Goal: Find specific page/section: Find specific page/section

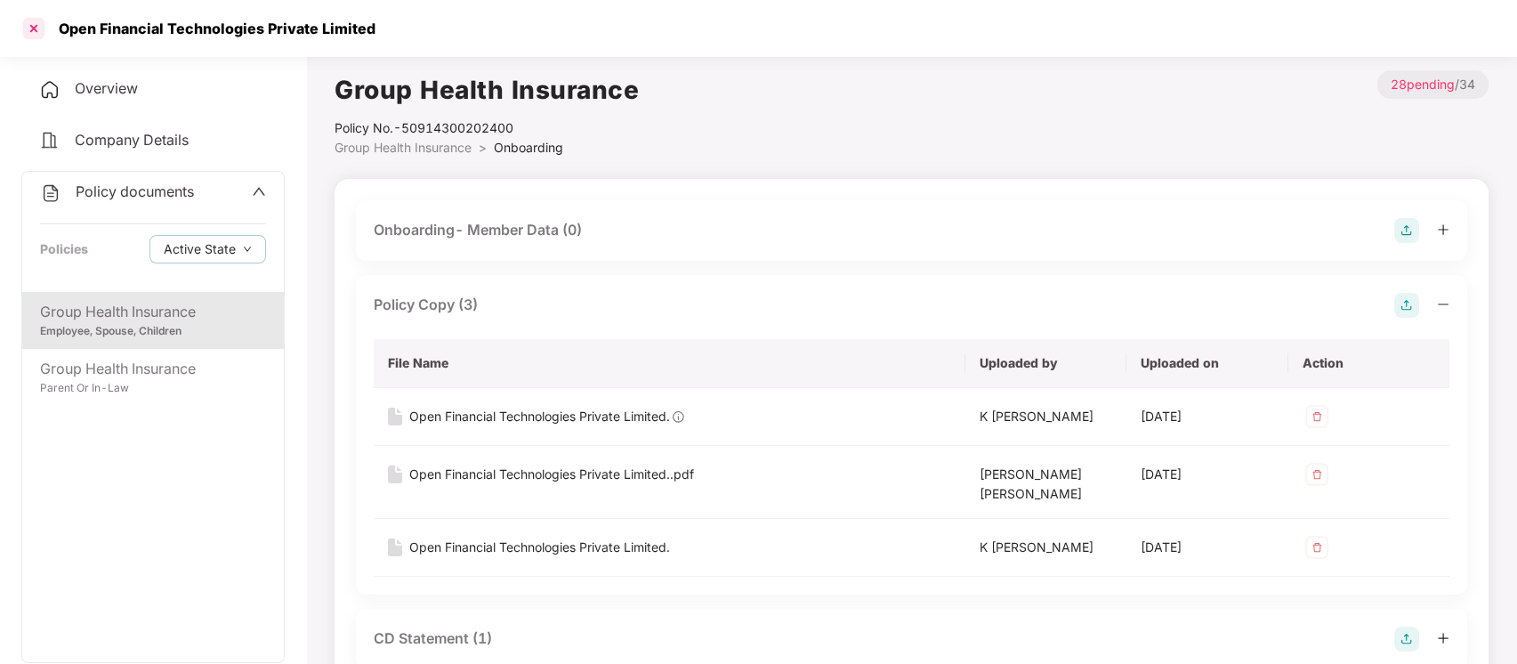
click at [31, 20] on div at bounding box center [34, 28] width 28 height 28
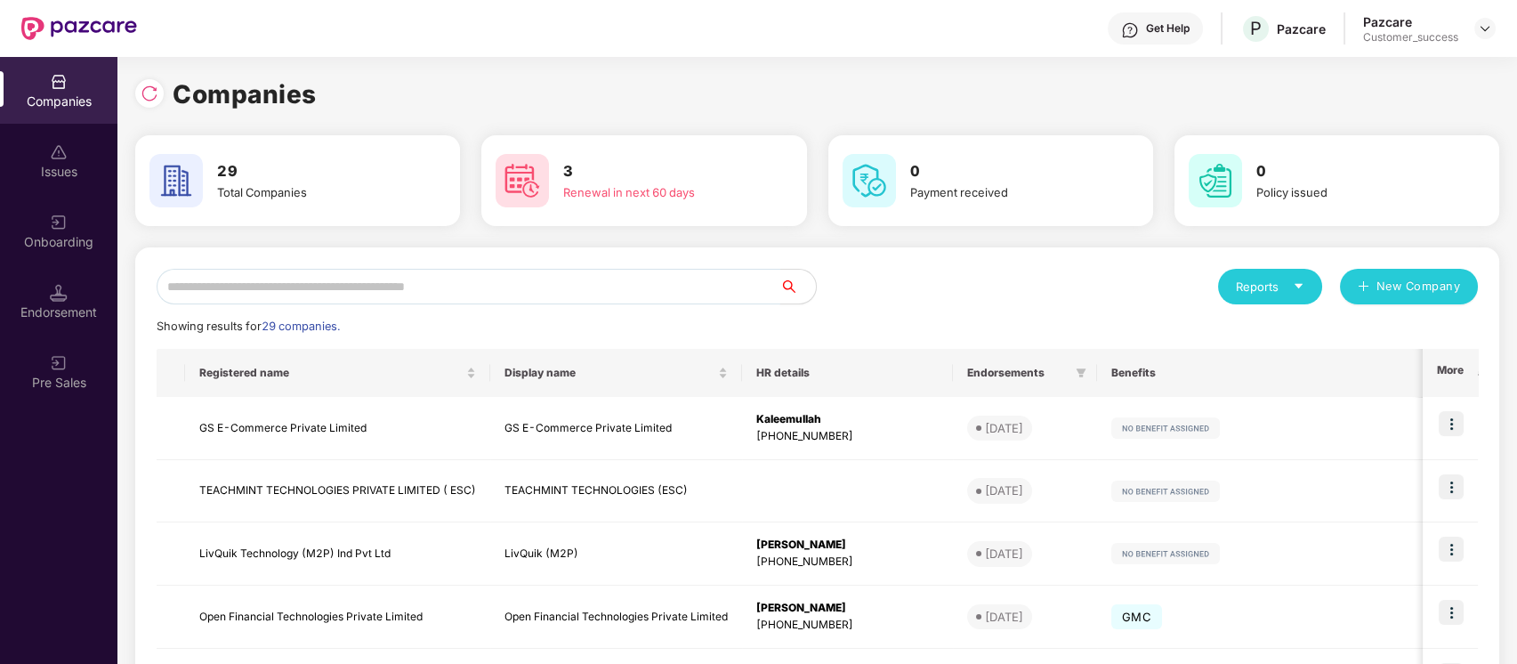
click at [582, 284] on input "text" at bounding box center [469, 287] width 624 height 36
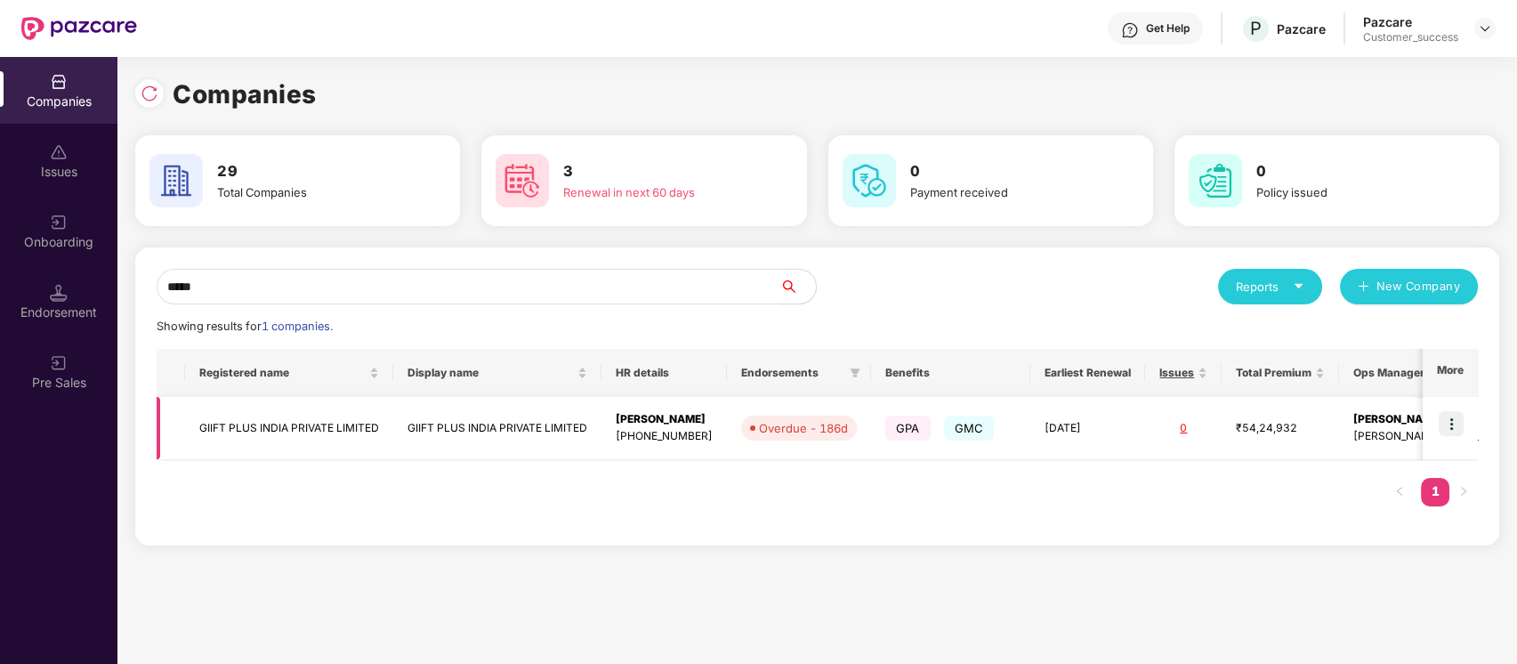
type input "*****"
click at [1457, 420] on img at bounding box center [1451, 423] width 25 height 25
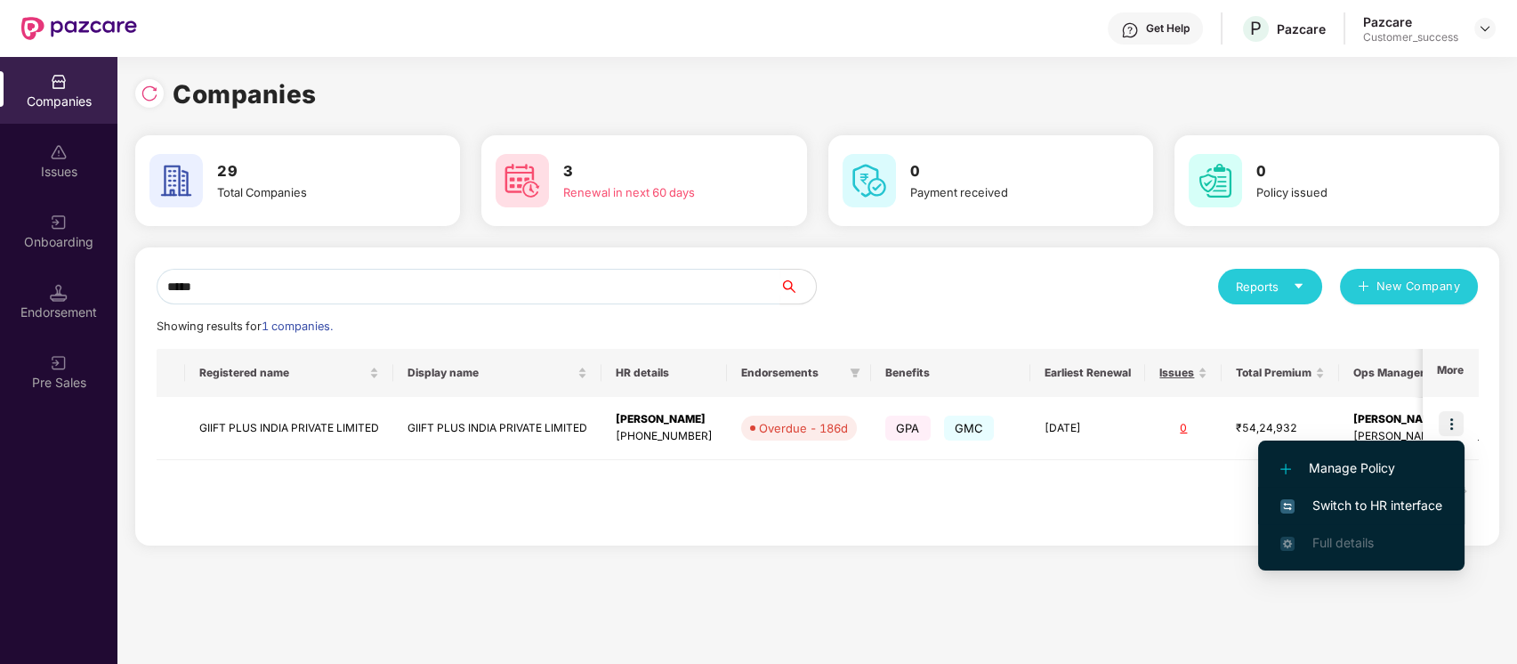
click at [1368, 509] on span "Switch to HR interface" at bounding box center [1361, 506] width 162 height 20
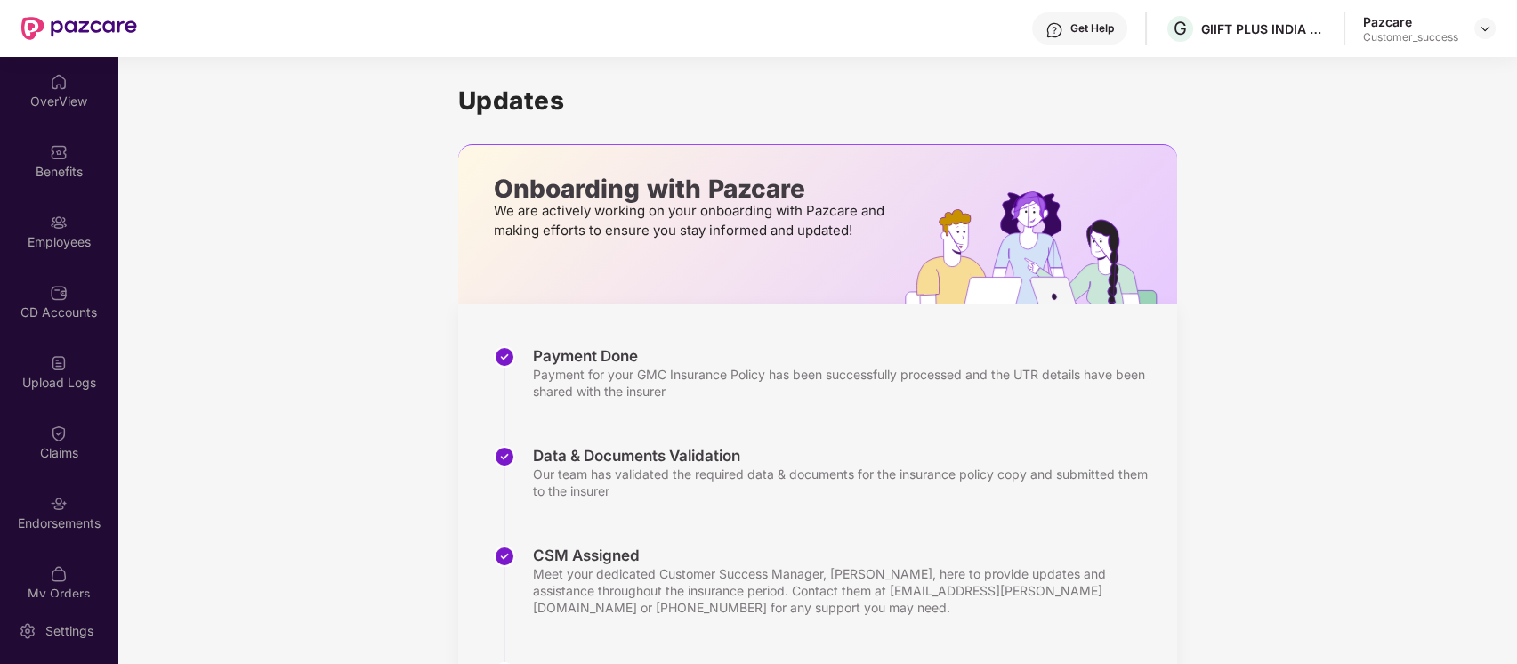
click at [72, 237] on div "Employees" at bounding box center [58, 242] width 117 height 18
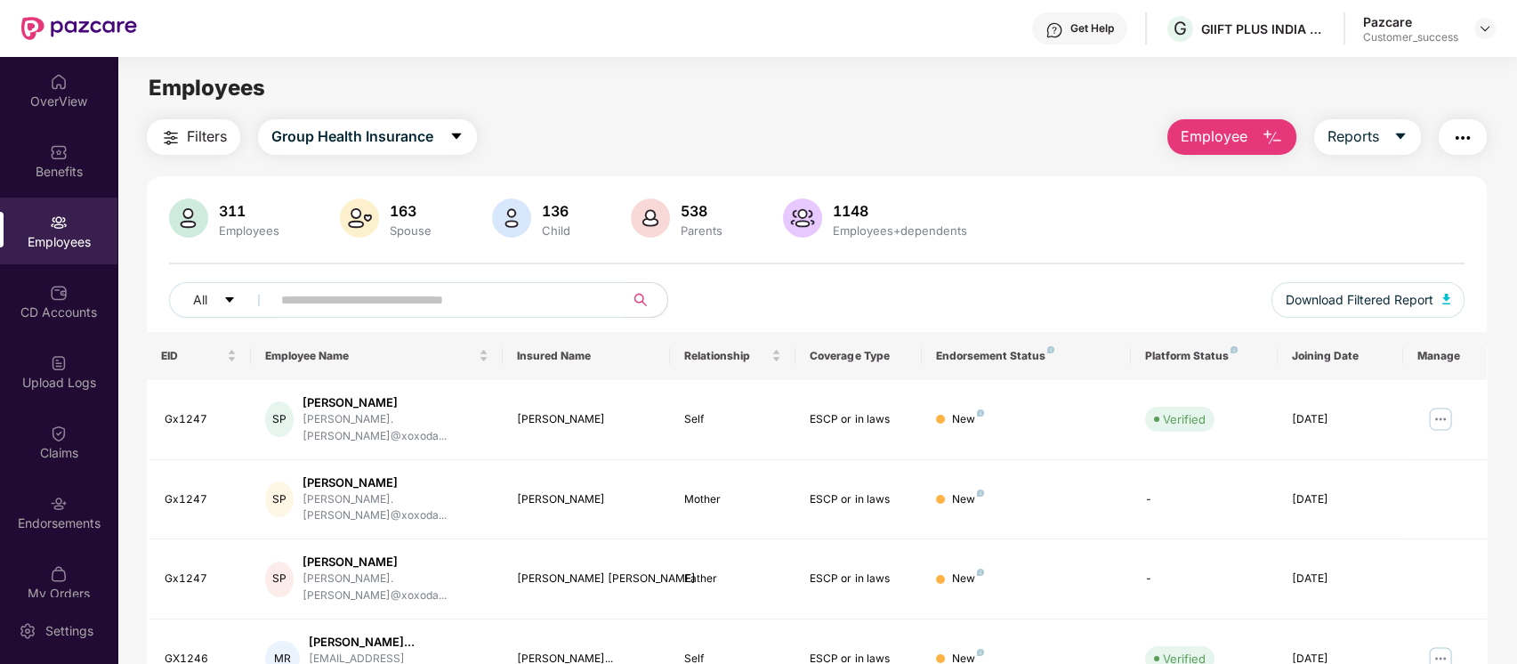
click at [472, 295] on input "text" at bounding box center [440, 299] width 319 height 27
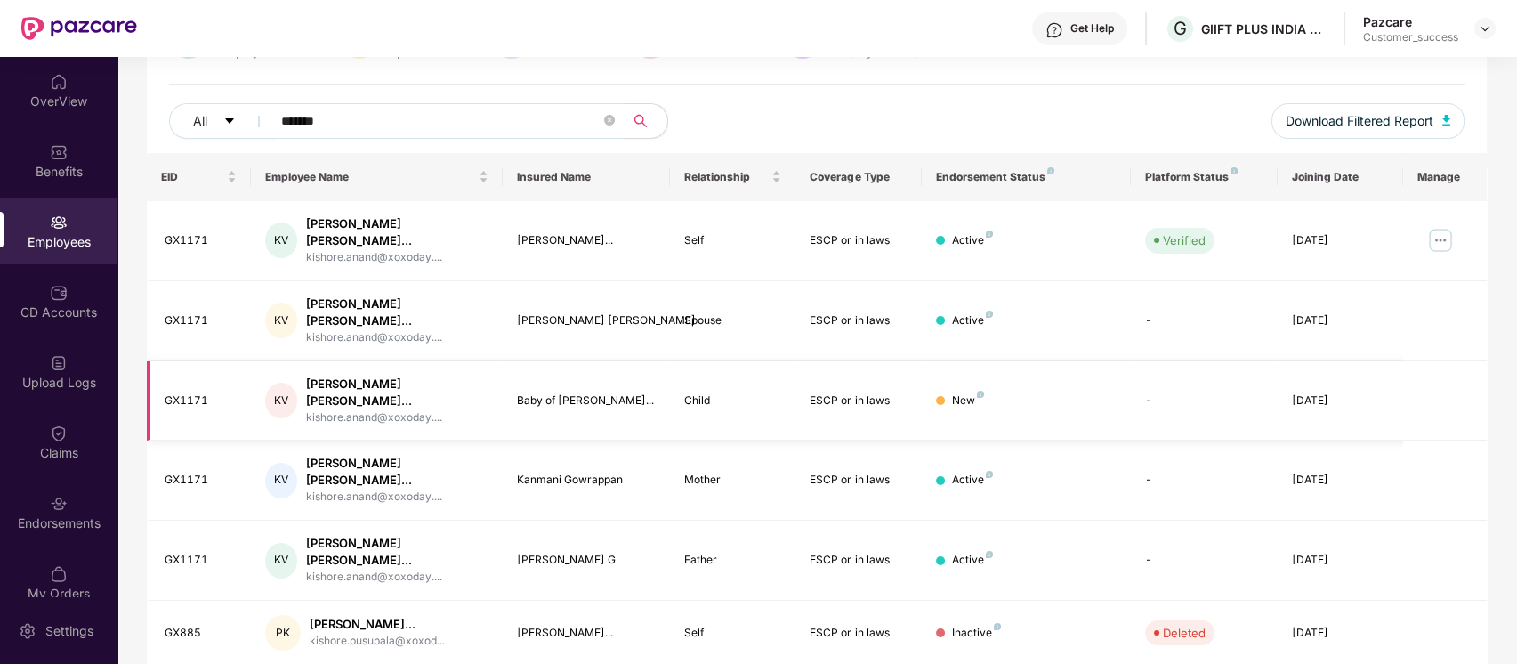
scroll to position [180, 0]
type input "*******"
click at [1445, 230] on img at bounding box center [1440, 239] width 28 height 28
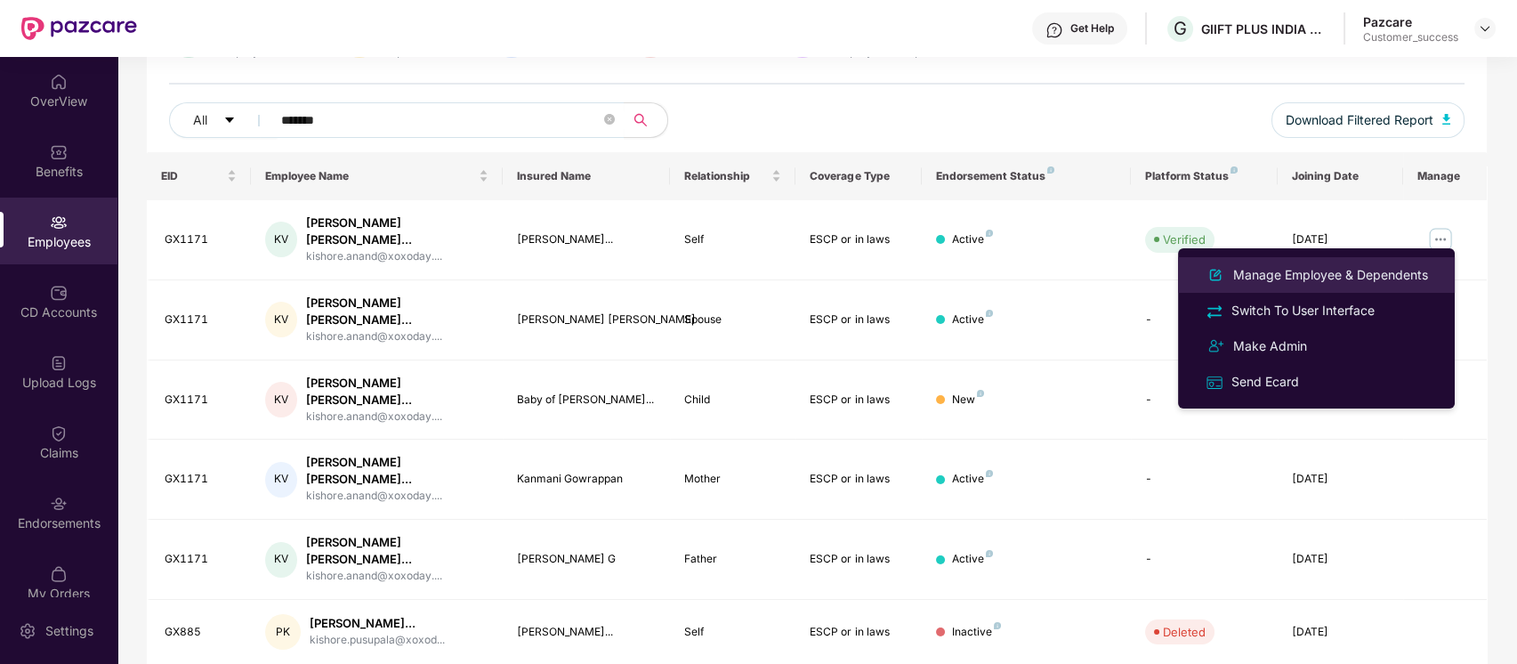
click at [1371, 271] on div "Manage Employee & Dependents" at bounding box center [1331, 275] width 202 height 20
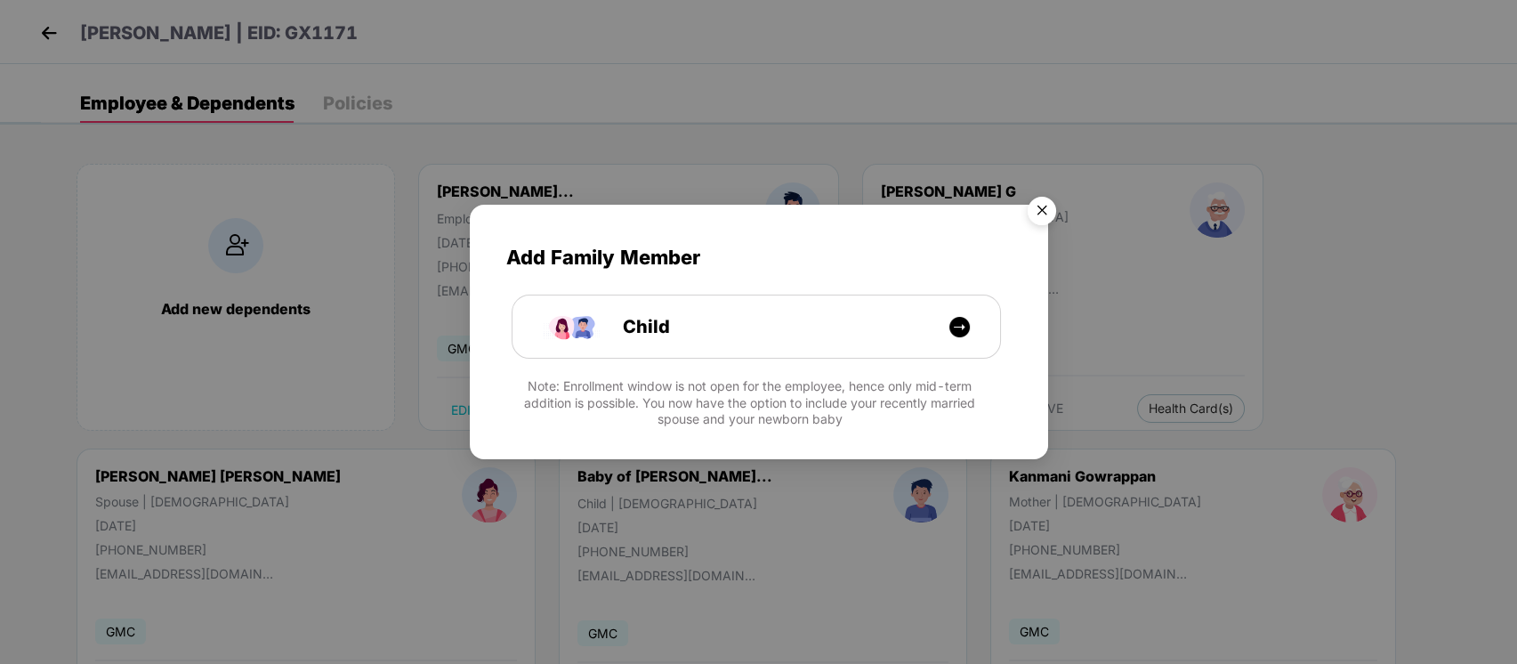
click at [1045, 210] on img "Close" at bounding box center [1042, 214] width 50 height 50
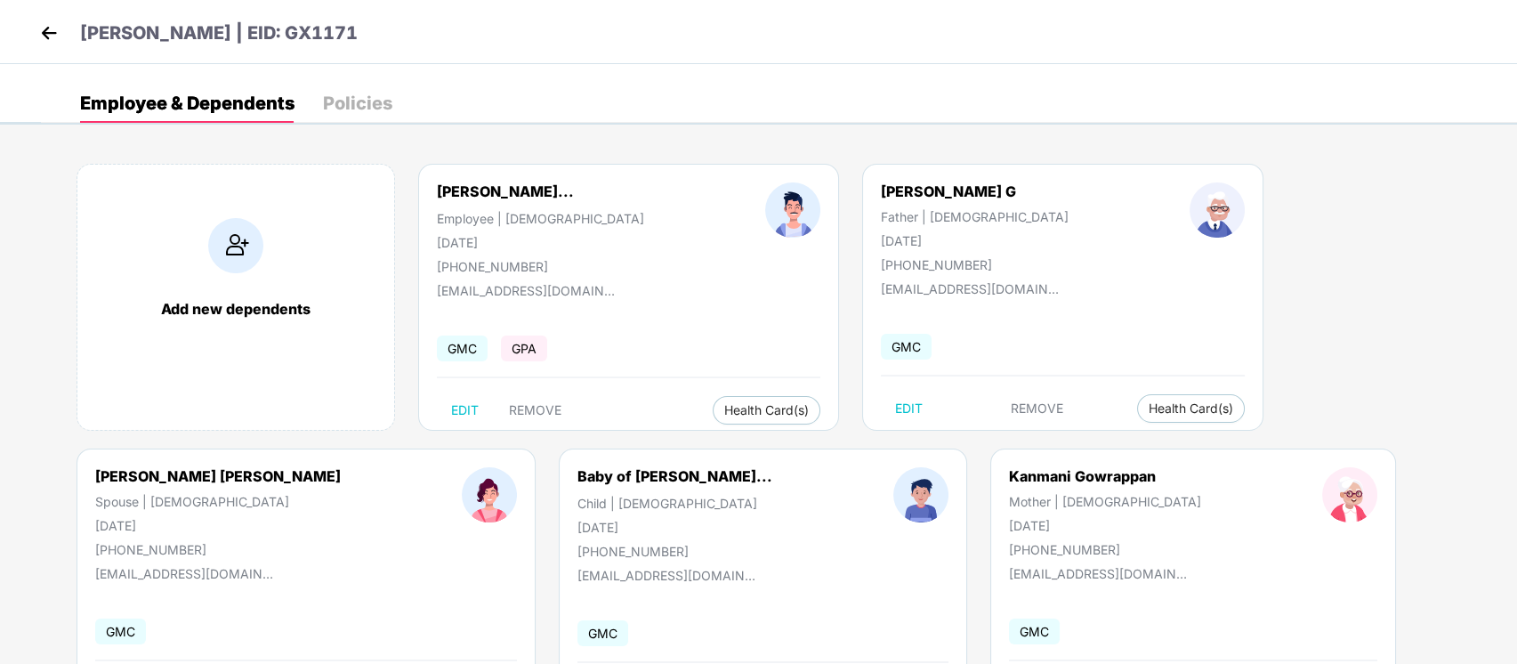
click at [38, 38] on img at bounding box center [49, 33] width 27 height 27
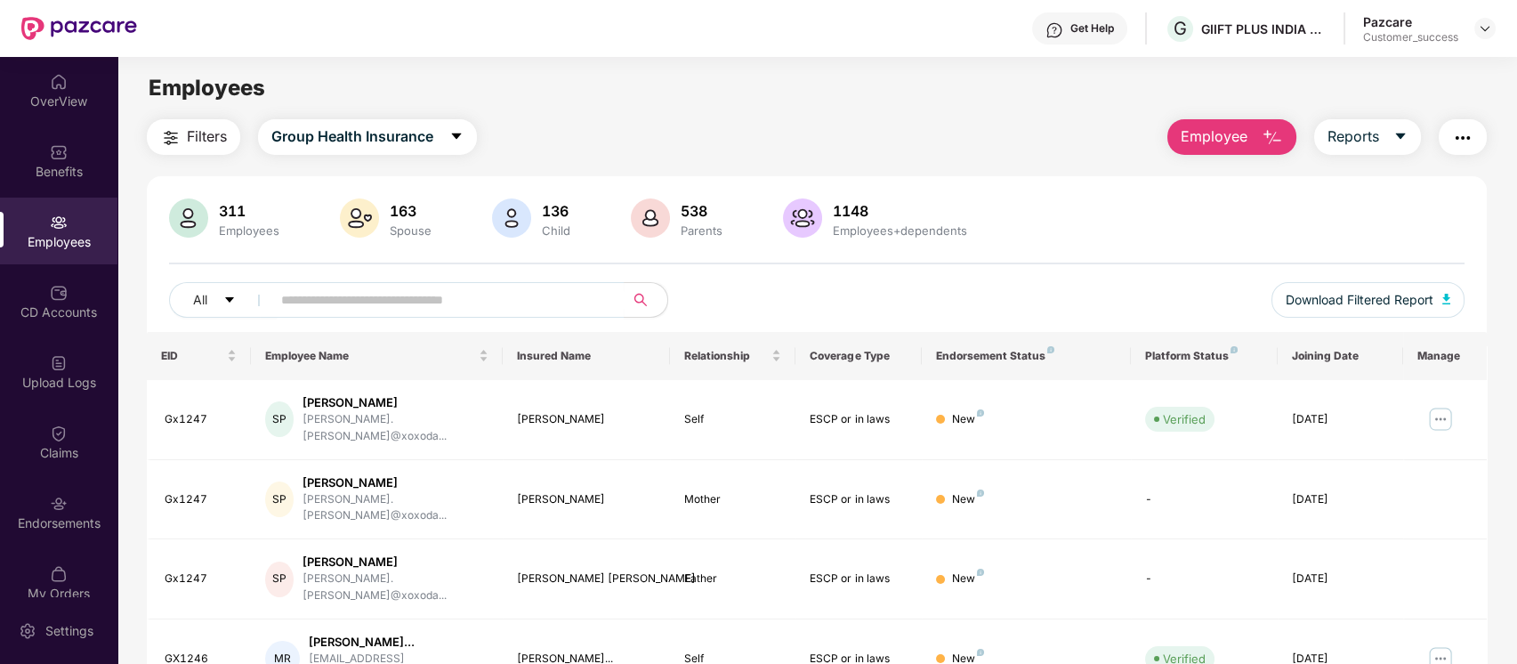
click at [351, 318] on div "All Download Filtered Report" at bounding box center [817, 307] width 1296 height 50
click at [450, 289] on input "text" at bounding box center [440, 299] width 319 height 27
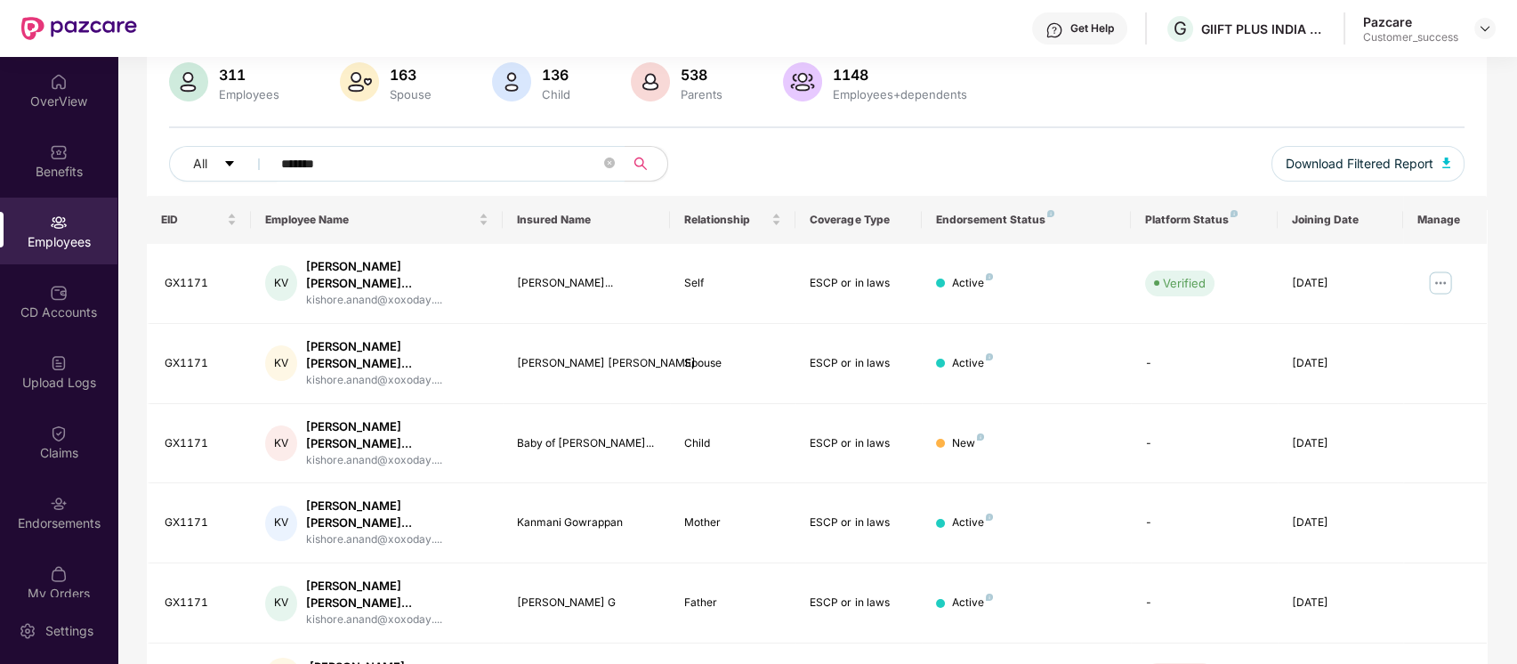
scroll to position [196, 0]
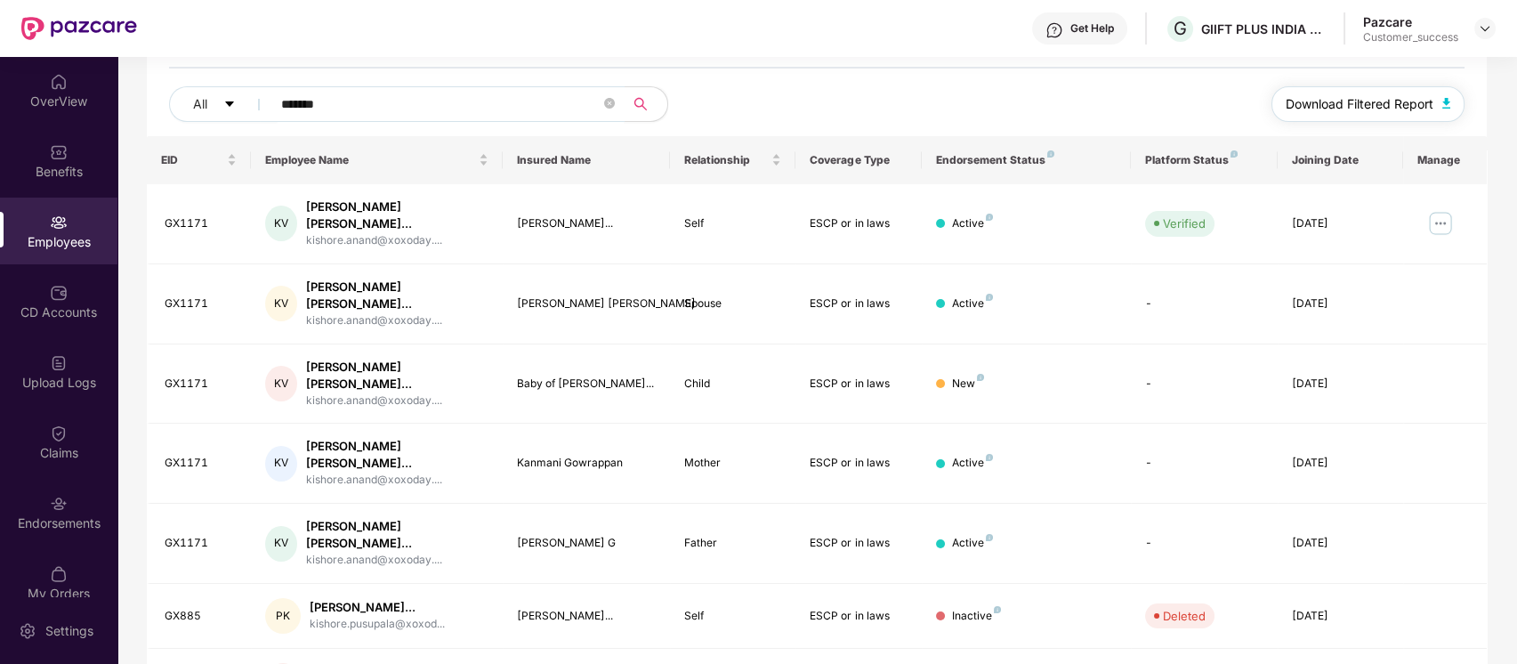
type input "*******"
click at [1390, 89] on button "Download Filtered Report" at bounding box center [1368, 104] width 194 height 36
click at [68, 515] on div "Endorsements" at bounding box center [58, 523] width 117 height 18
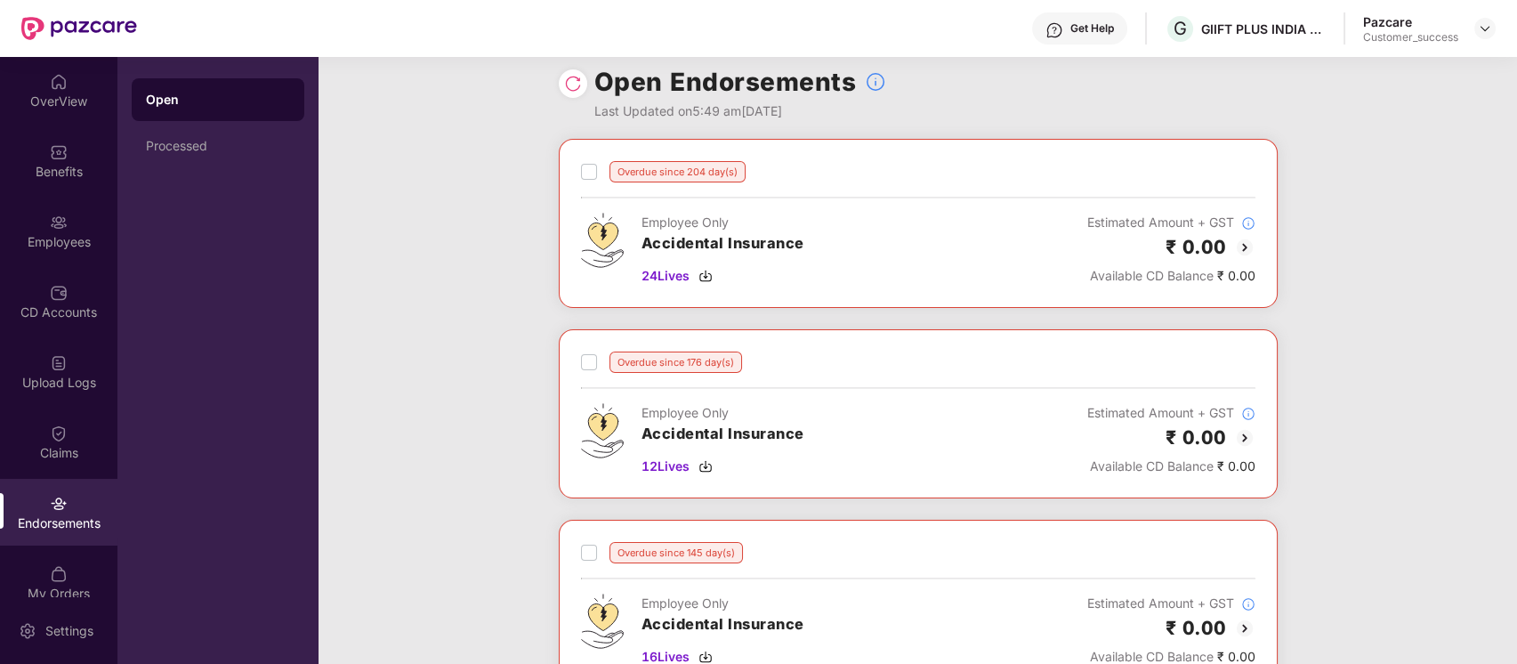
scroll to position [0, 0]
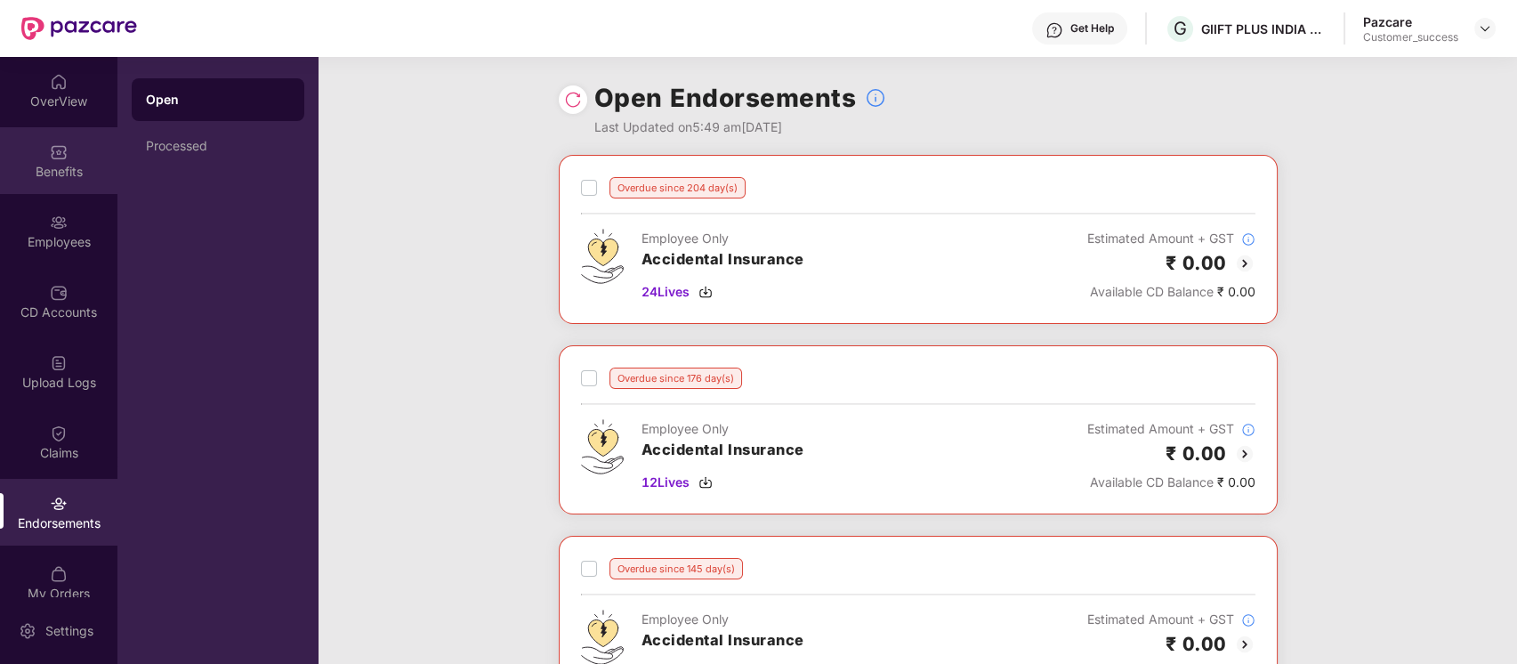
click at [54, 170] on div "Benefits" at bounding box center [58, 172] width 117 height 18
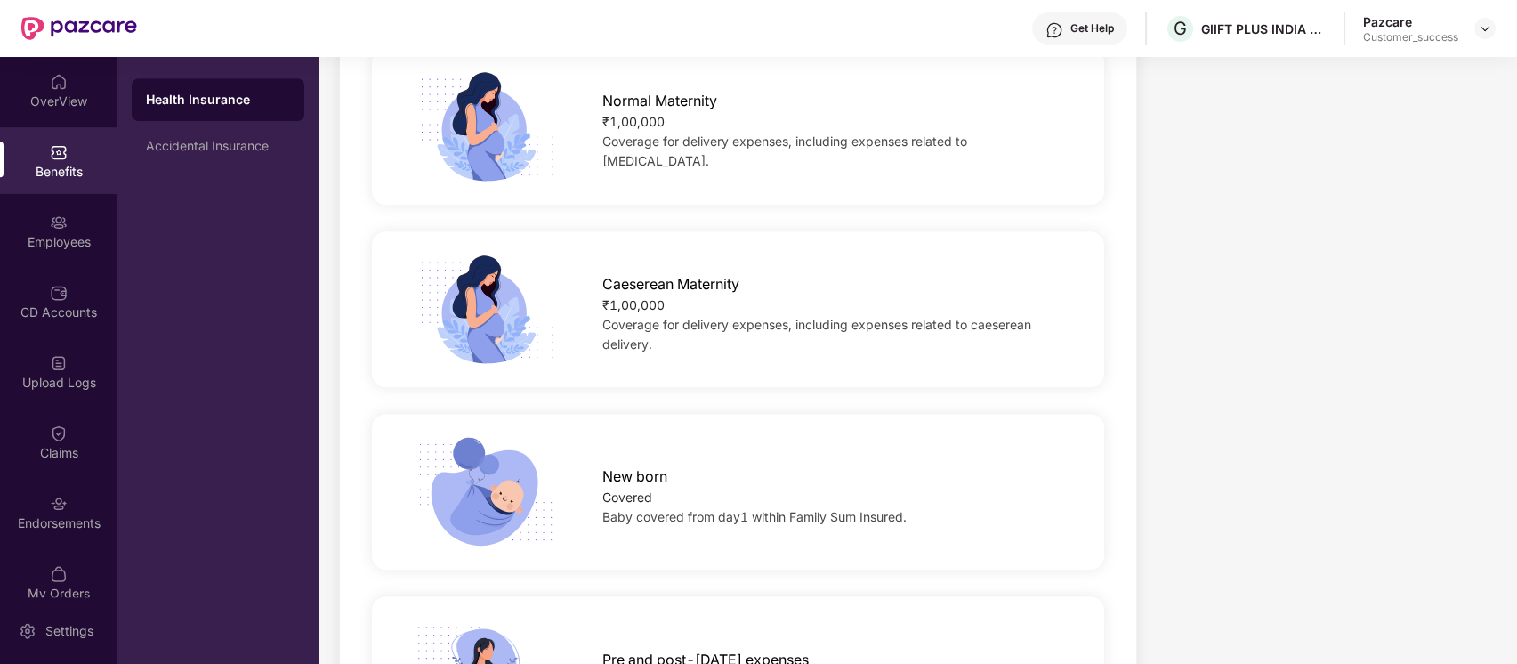
scroll to position [1876, 0]
click at [760, 156] on span "Coverage for delivery expenses, including expenses related to [MEDICAL_DATA]." at bounding box center [784, 150] width 365 height 35
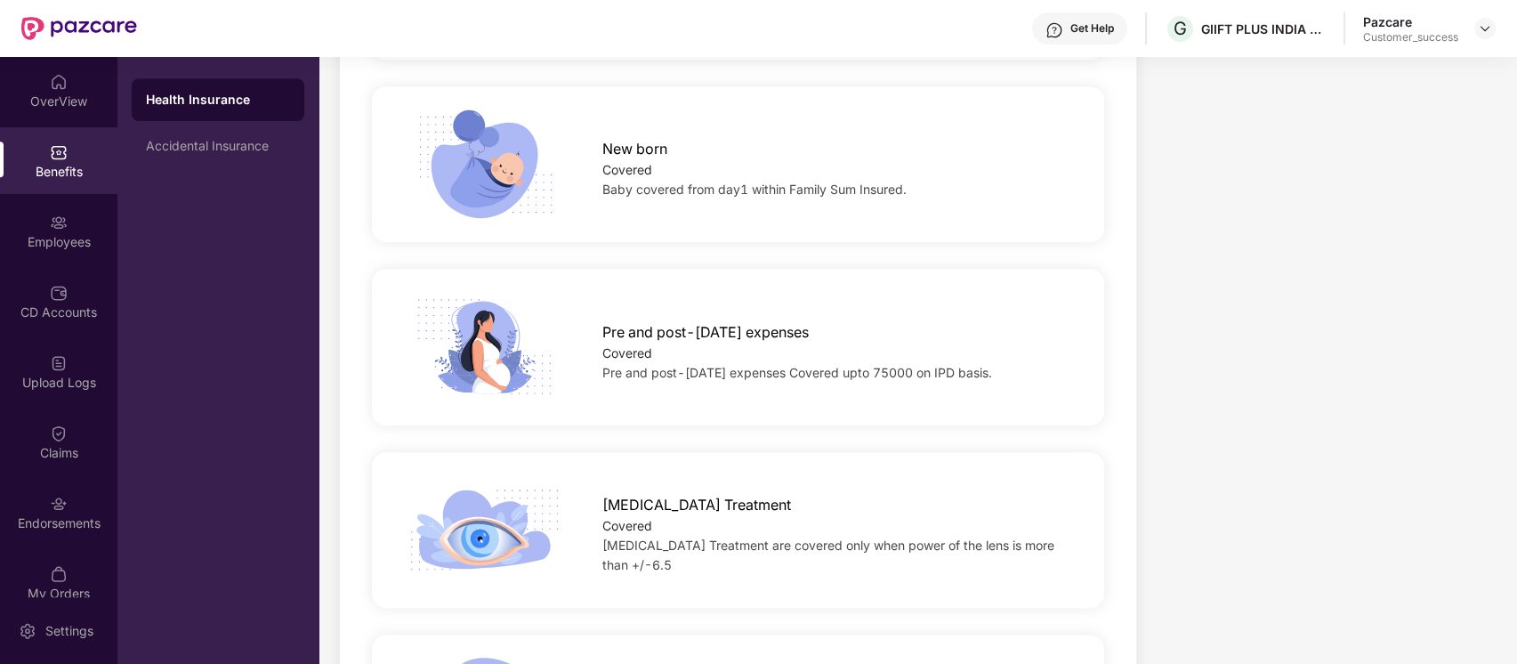
scroll to position [2272, 0]
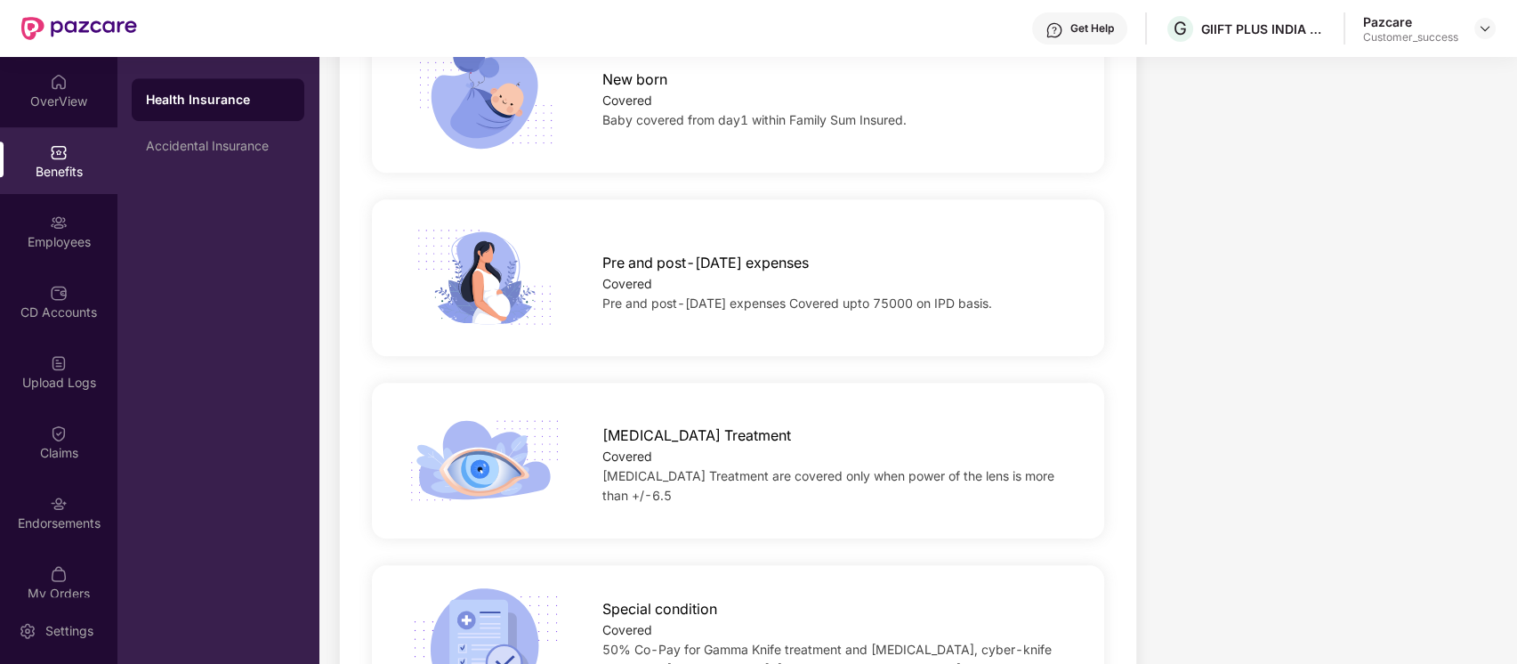
click at [940, 258] on div "Pre and post-[DATE] expenses" at bounding box center [836, 258] width 469 height 31
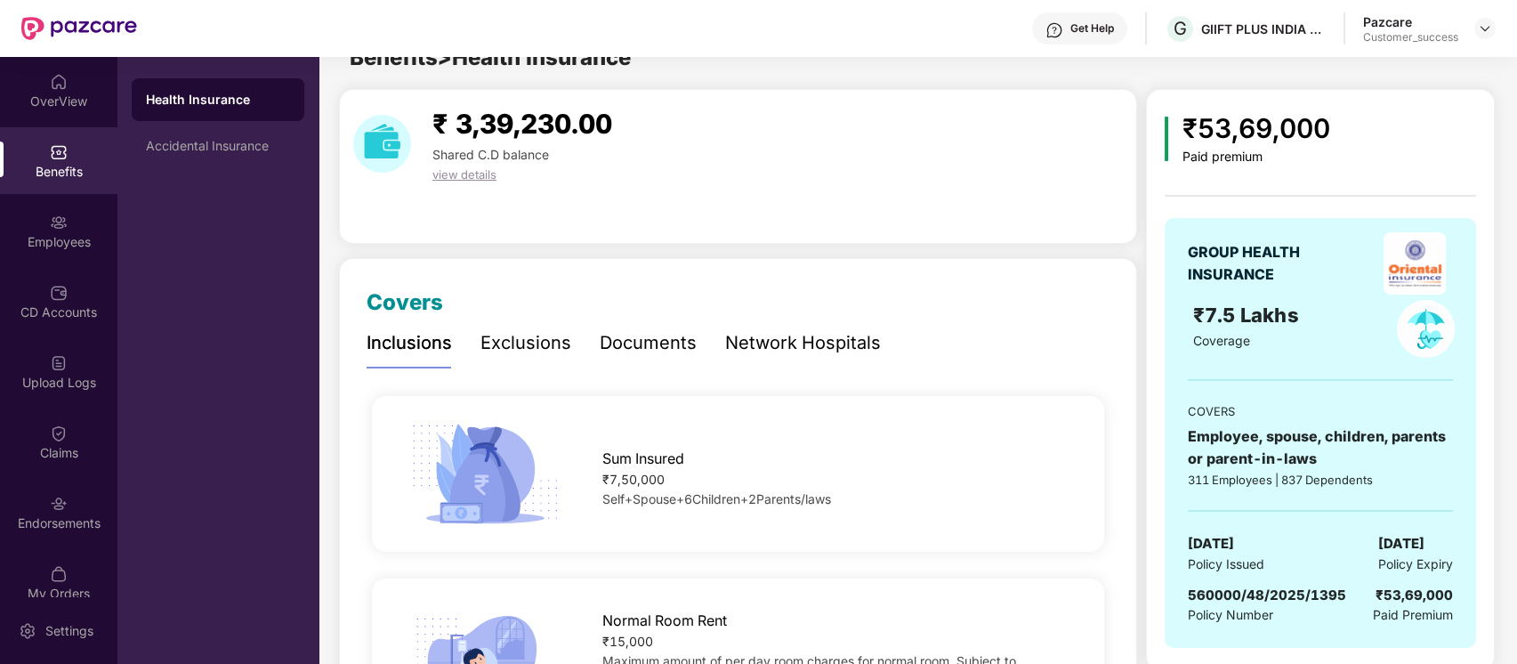
scroll to position [0, 0]
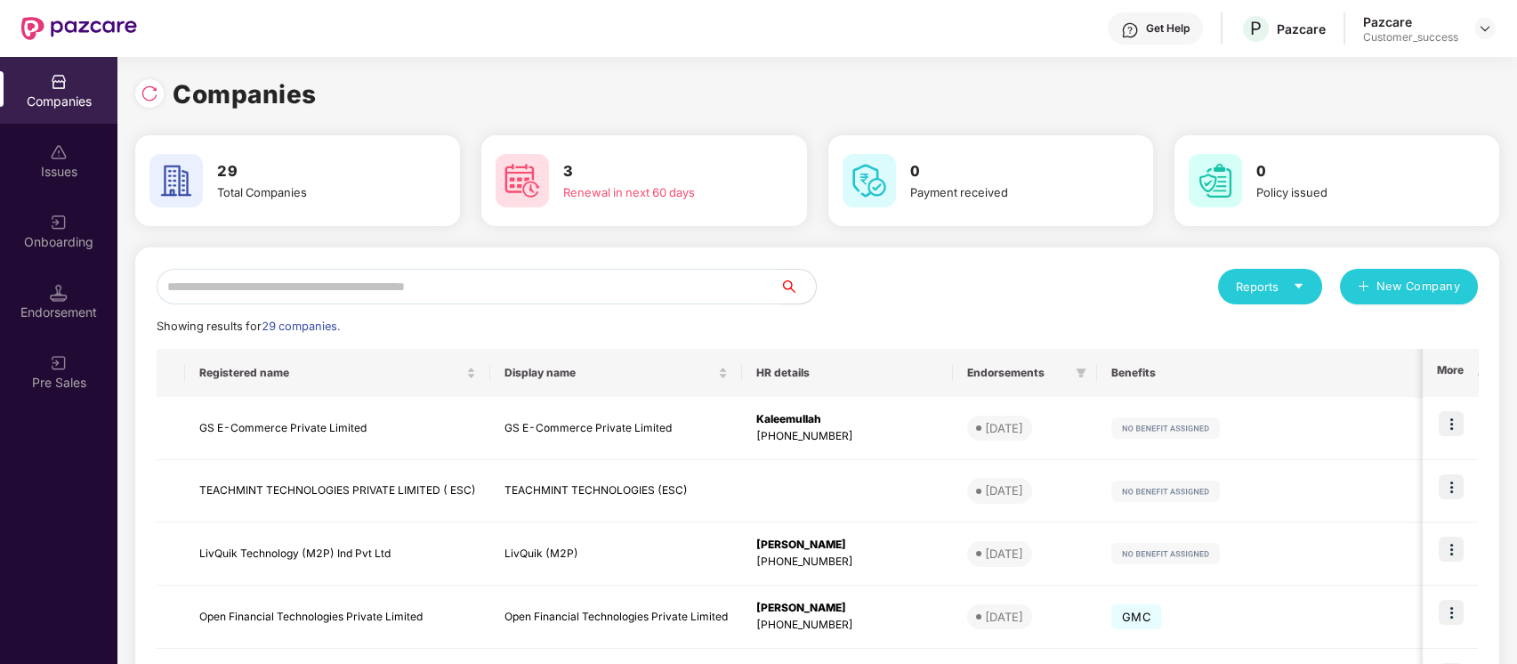
click at [626, 288] on input "text" at bounding box center [469, 287] width 624 height 36
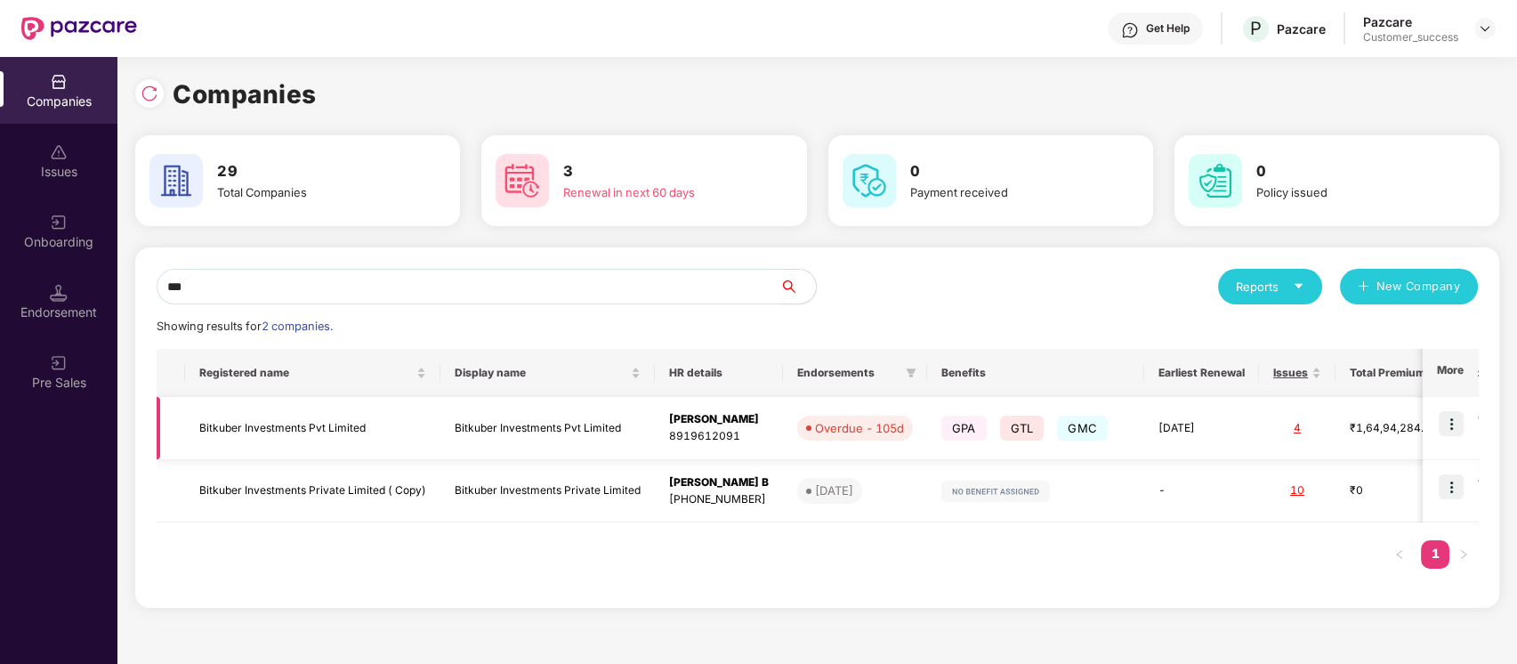
type input "***"
click at [1448, 418] on img at bounding box center [1451, 423] width 25 height 25
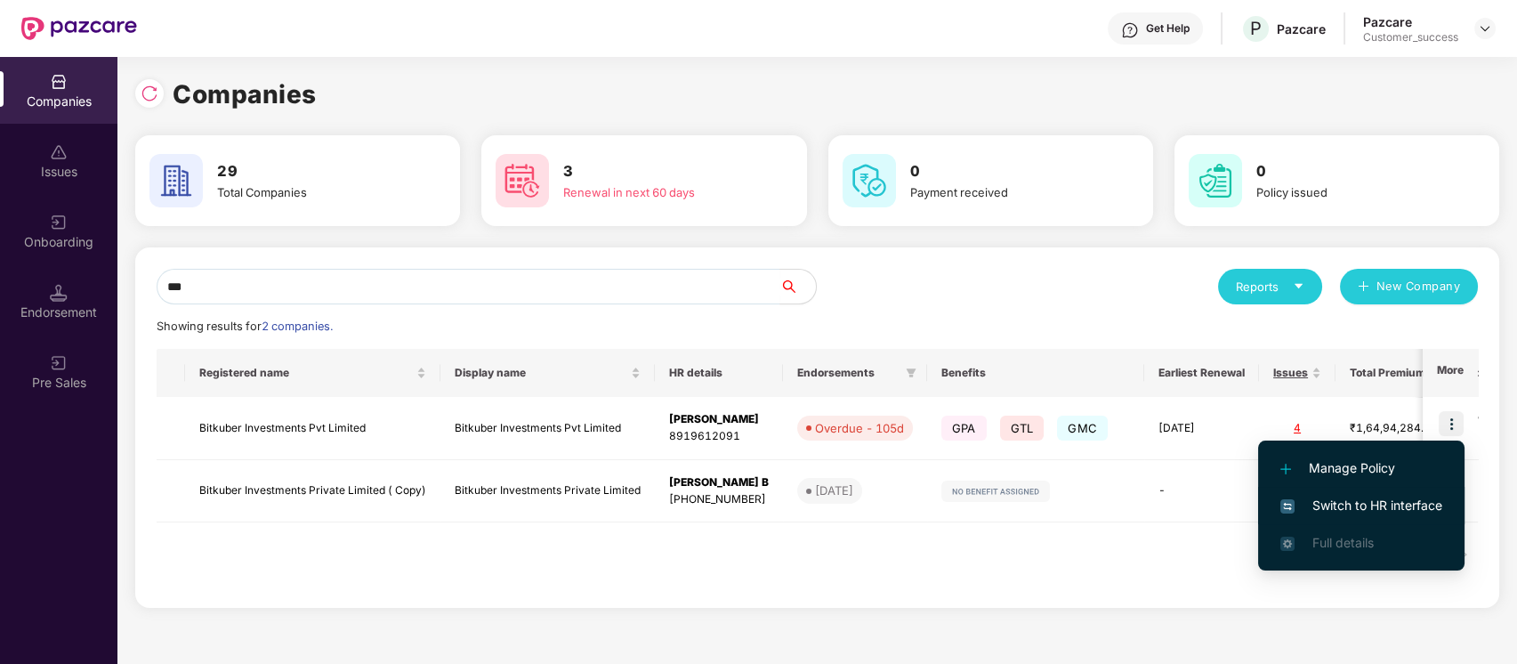
click at [1317, 502] on span "Switch to HR interface" at bounding box center [1361, 506] width 162 height 20
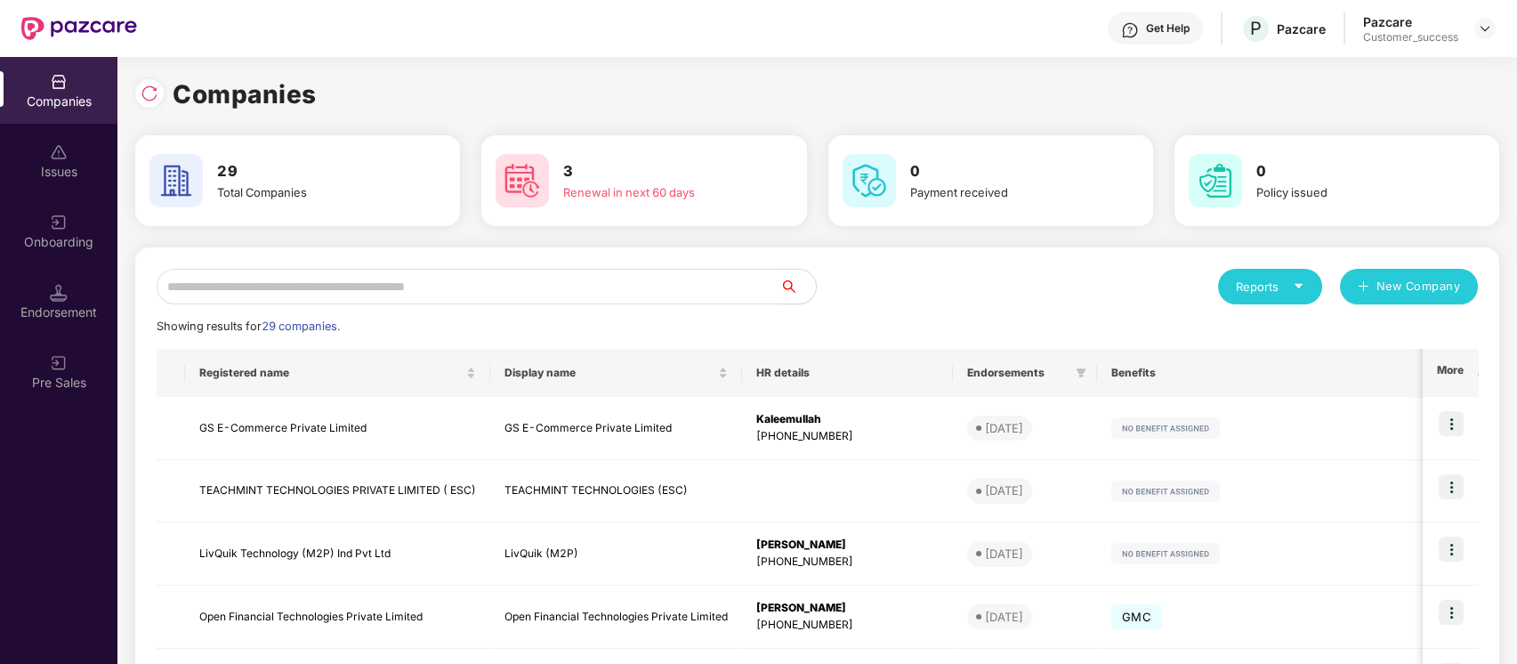
click at [499, 294] on input "text" at bounding box center [469, 287] width 624 height 36
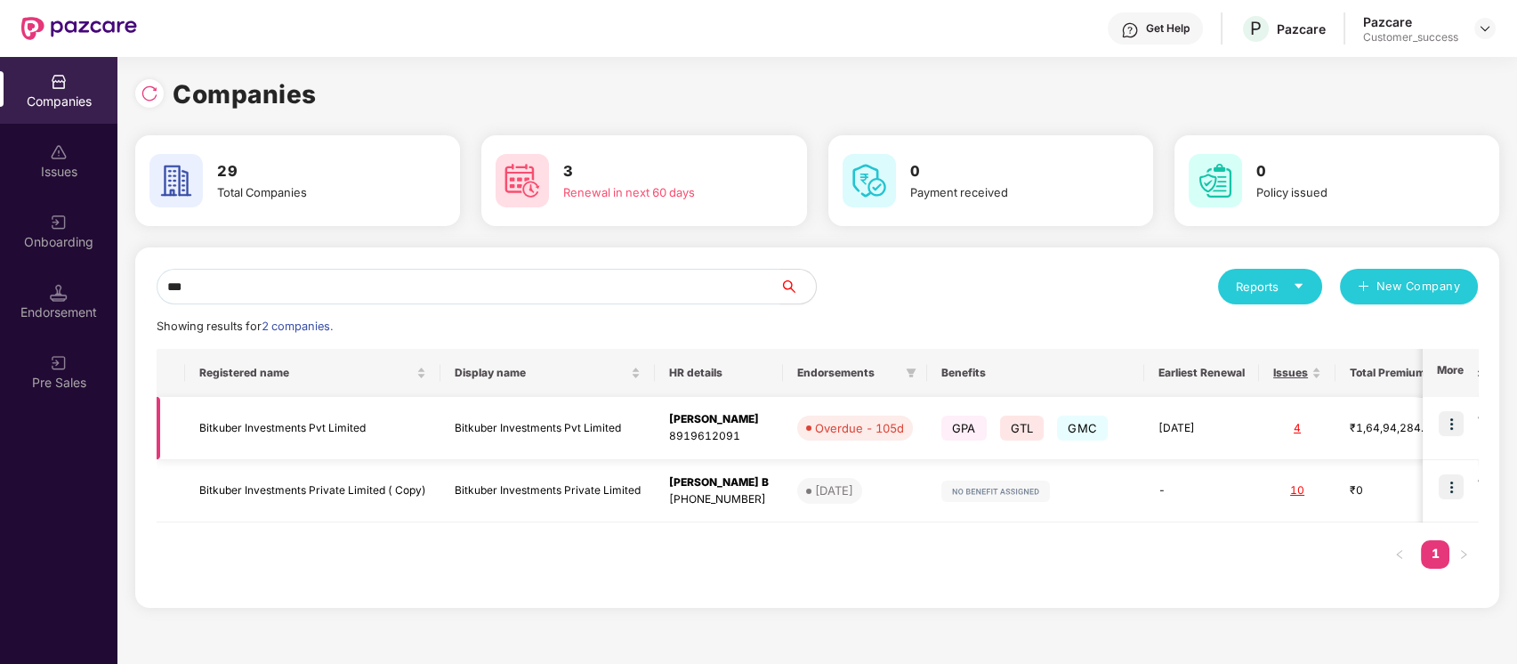
type input "***"
click at [349, 423] on td "Bitkuber Investments Pvt Limited" at bounding box center [312, 428] width 255 height 63
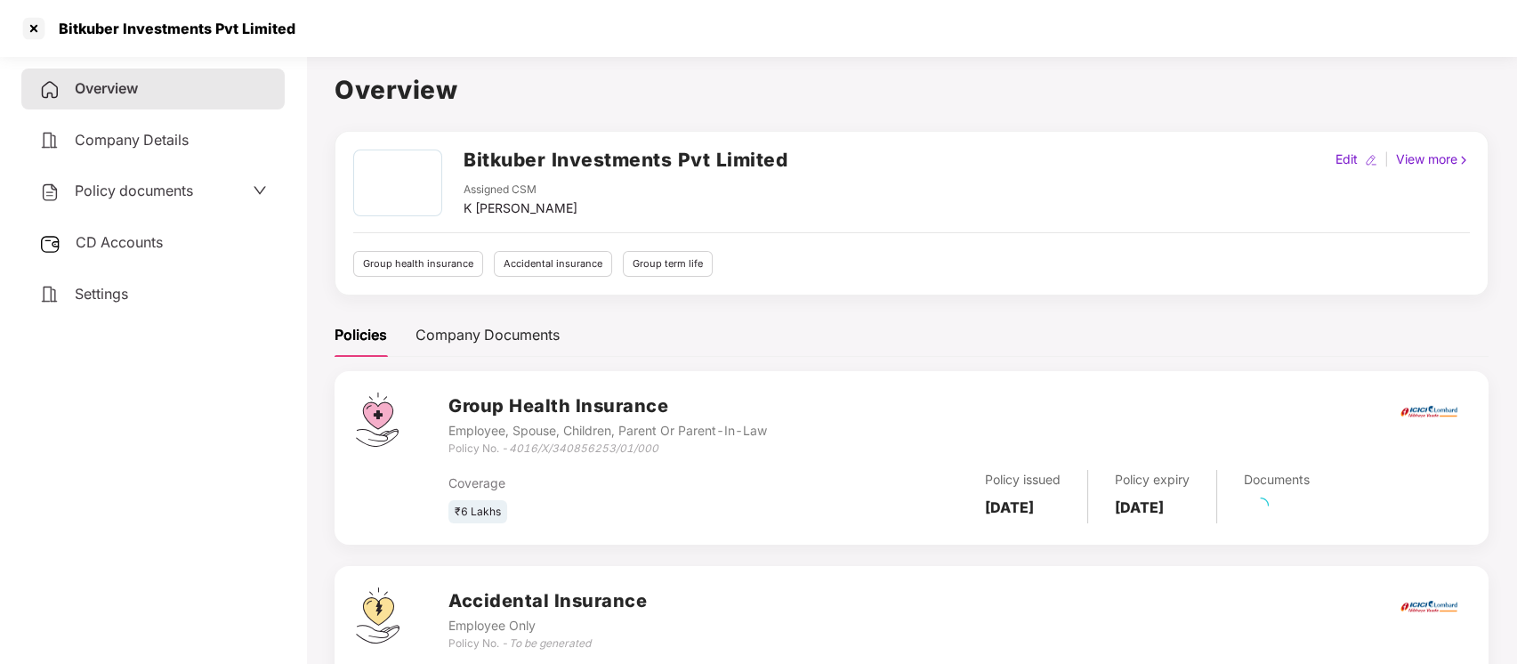
click at [188, 180] on div "Policy documents" at bounding box center [116, 191] width 154 height 23
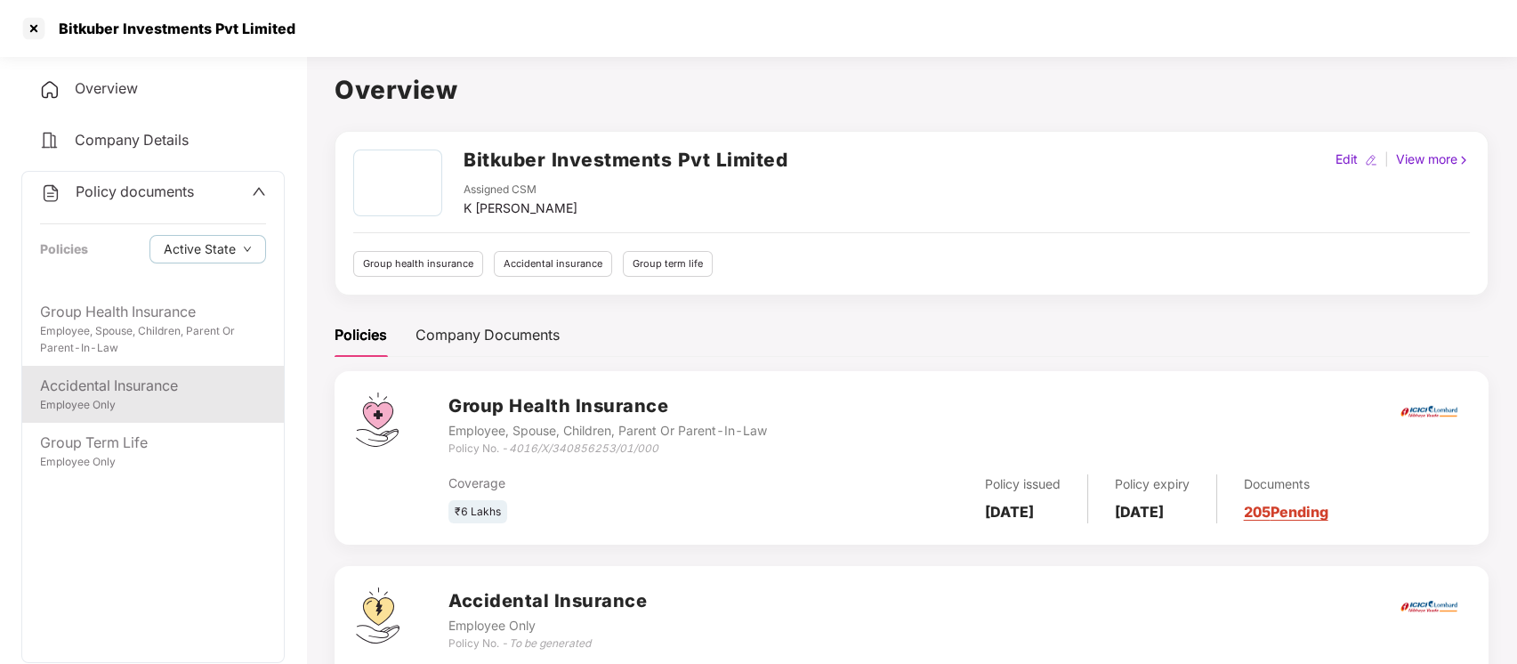
click at [210, 397] on div "Employee Only" at bounding box center [153, 405] width 226 height 17
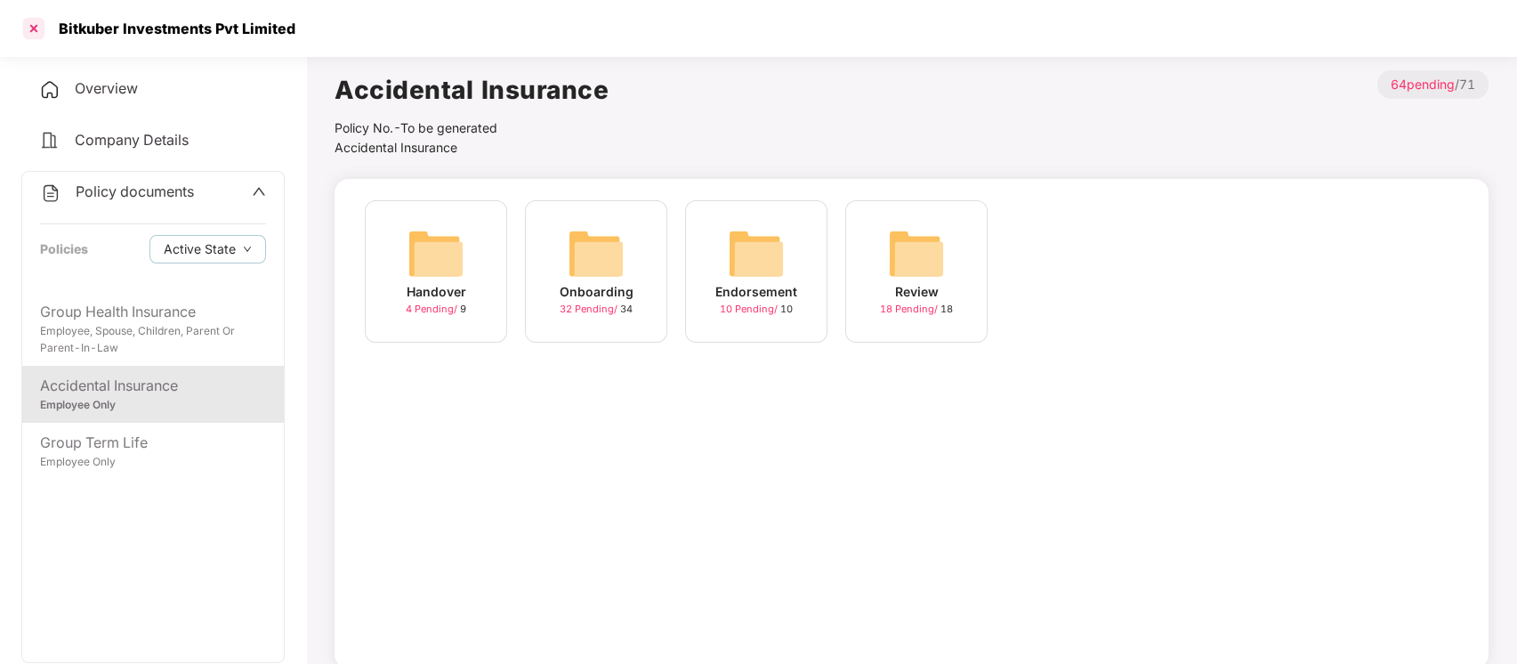
click at [44, 22] on div at bounding box center [34, 28] width 28 height 28
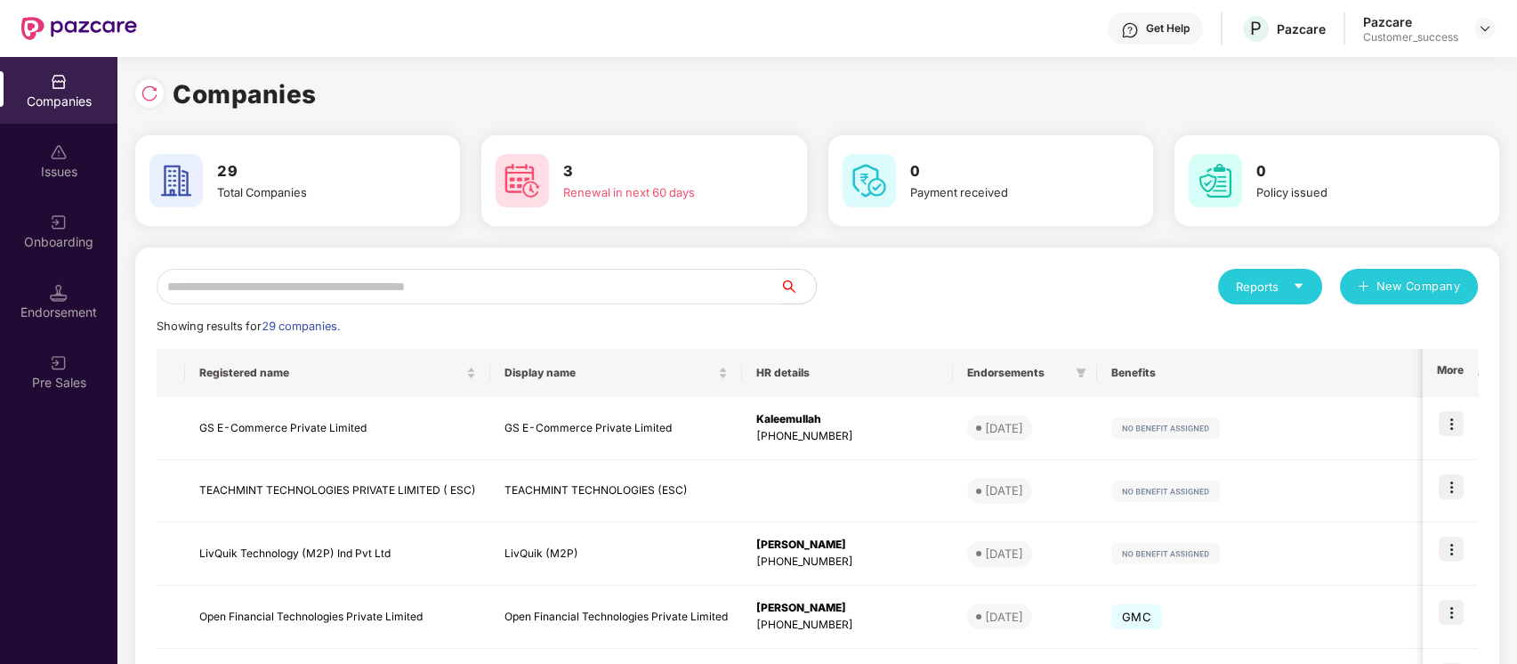
click at [638, 286] on input "text" at bounding box center [469, 287] width 624 height 36
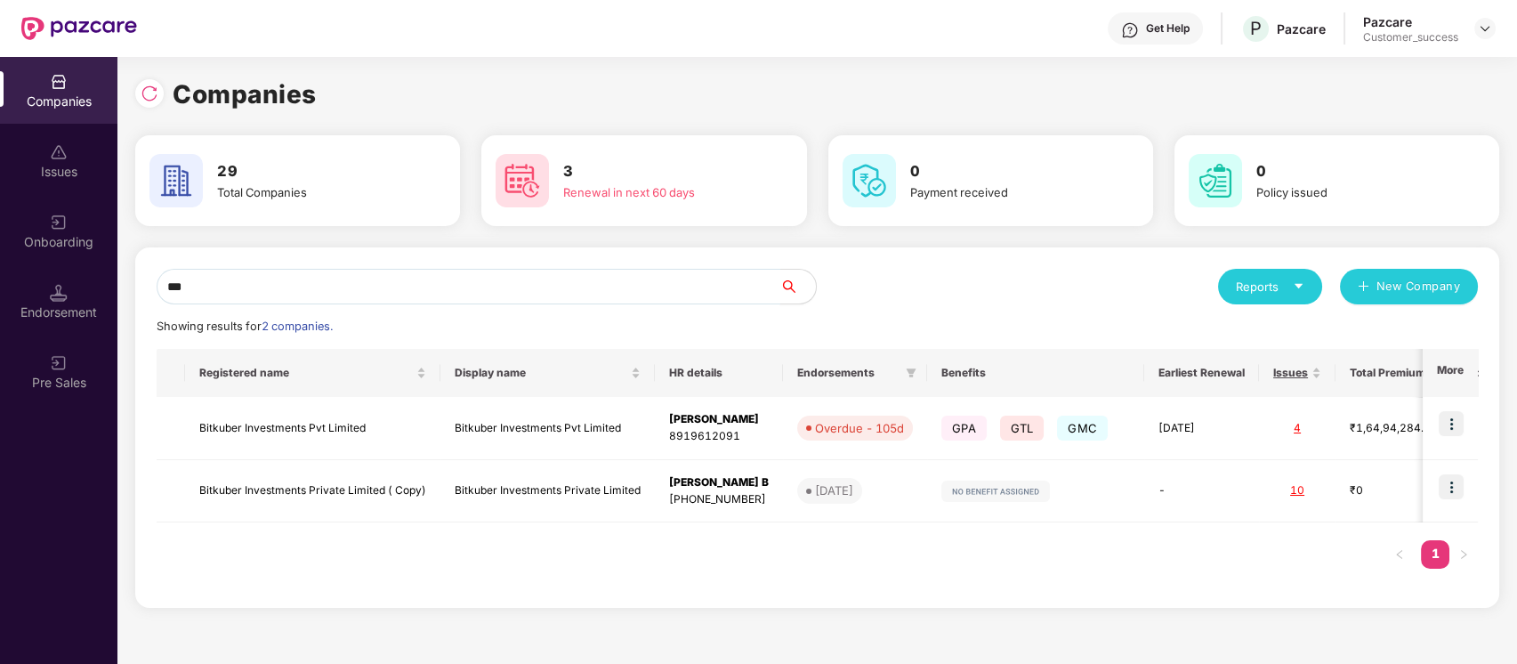
type input "***"
